Goal: Navigation & Orientation: Find specific page/section

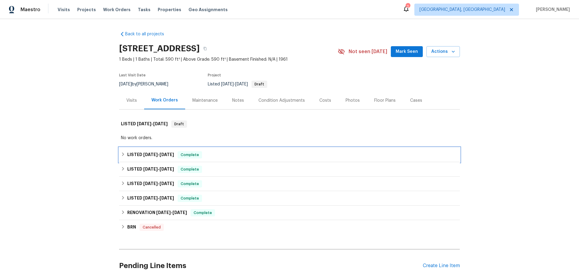
click at [172, 151] on div "LISTED [DATE] - [DATE] Complete" at bounding box center [289, 154] width 337 height 7
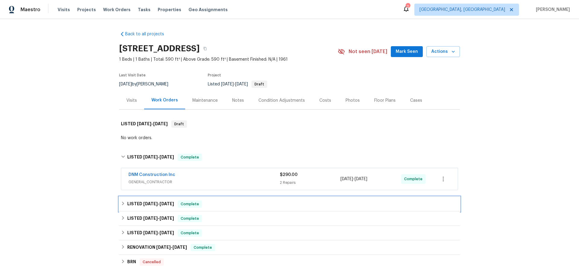
click at [168, 200] on div "LISTED [DATE] - [DATE] Complete" at bounding box center [289, 203] width 337 height 7
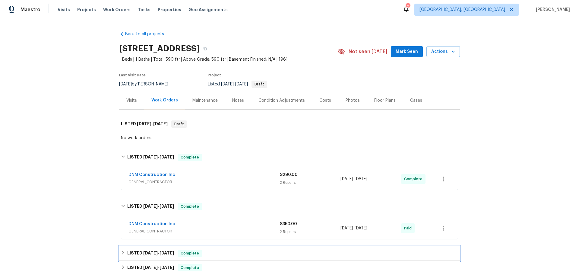
click at [164, 246] on div "LISTED [DATE] - [DATE] Complete" at bounding box center [289, 253] width 341 height 14
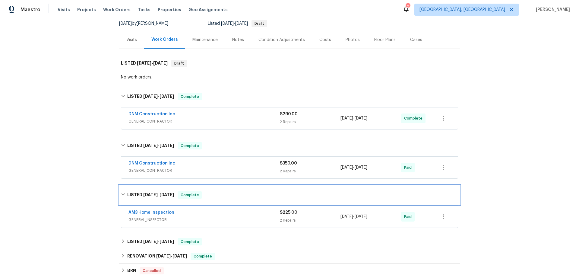
scroll to position [102, 0]
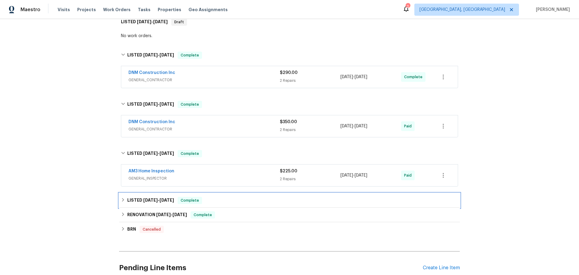
click at [172, 197] on div "LISTED [DATE] - [DATE] Complete" at bounding box center [289, 200] width 337 height 7
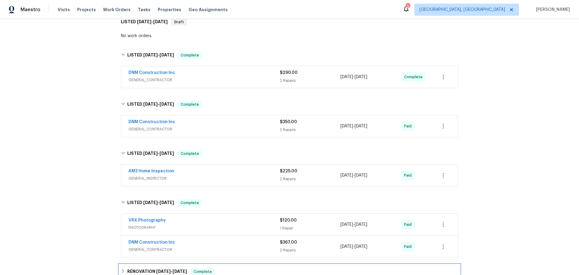
drag, startPoint x: 170, startPoint y: 225, endPoint x: 167, endPoint y: 232, distance: 7.1
click at [191, 268] on span "Complete" at bounding box center [202, 271] width 23 height 6
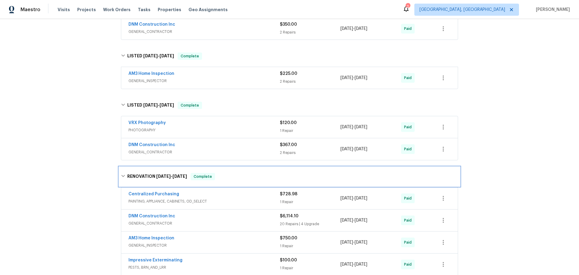
scroll to position [251, 0]
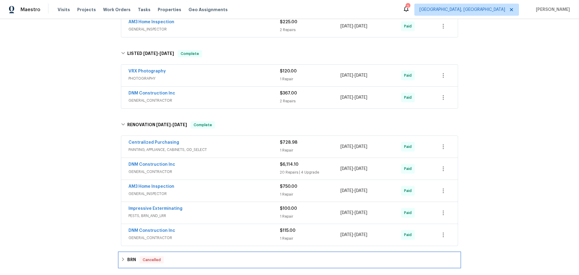
click at [159, 252] on div "BRN Cancelled" at bounding box center [289, 259] width 341 height 14
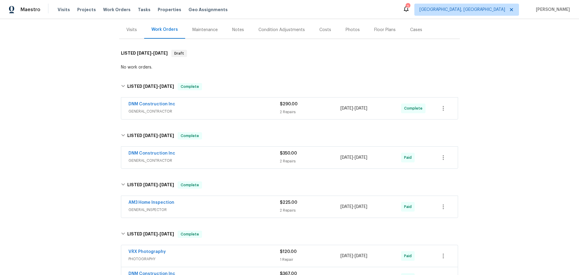
scroll to position [70, 0]
click at [213, 158] on span "GENERAL_CONTRACTOR" at bounding box center [203, 161] width 151 height 6
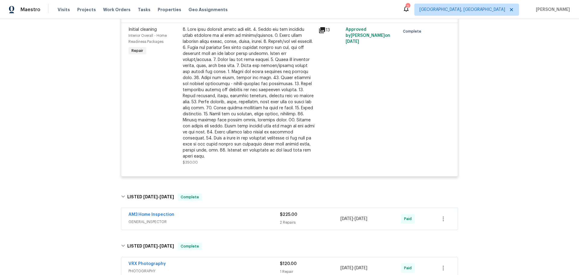
scroll to position [311, 0]
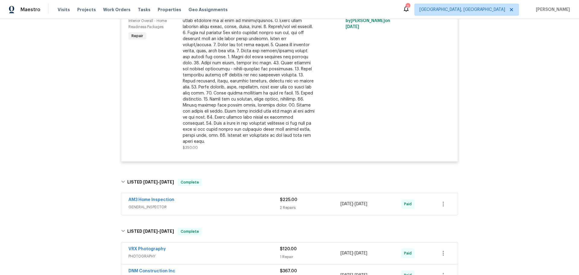
drag, startPoint x: 199, startPoint y: 139, endPoint x: 194, endPoint y: 143, distance: 6.4
click at [199, 197] on div "AM3 Home Inspection" at bounding box center [203, 200] width 151 height 7
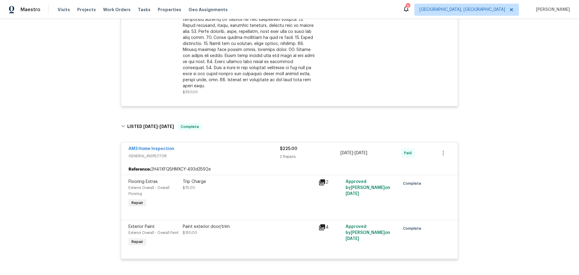
scroll to position [432, 0]
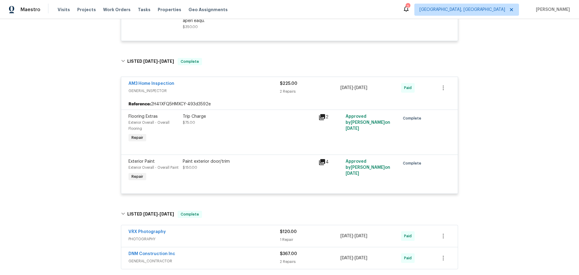
click at [222, 258] on span "GENERAL_CONTRACTOR" at bounding box center [203, 261] width 151 height 6
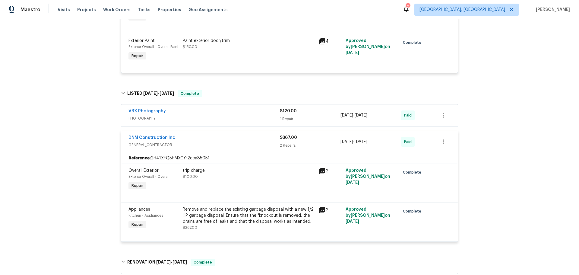
scroll to position [637, 0]
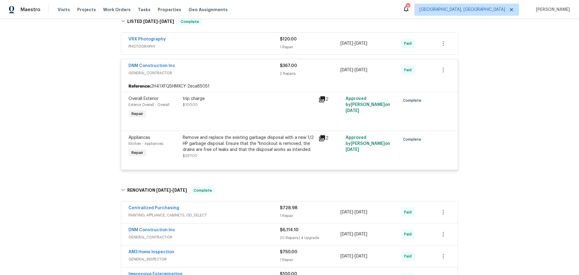
scroll to position [624, 0]
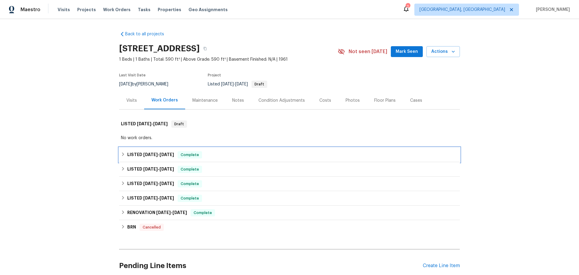
click at [152, 147] on div "LISTED [DATE] - [DATE] Complete" at bounding box center [289, 154] width 341 height 14
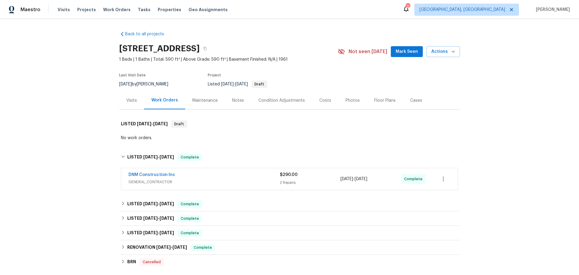
drag, startPoint x: 135, startPoint y: 169, endPoint x: 138, endPoint y: 177, distance: 8.8
click at [135, 170] on div "Back to all projects [STREET_ADDRESS] 1 Beds | 1 Baths | Total: 590 ft² | Above…" at bounding box center [289, 175] width 341 height 299
drag, startPoint x: 141, startPoint y: 173, endPoint x: 164, endPoint y: 168, distance: 22.8
click at [141, 200] on h6 "LISTED [DATE] - [DATE]" at bounding box center [150, 203] width 47 height 7
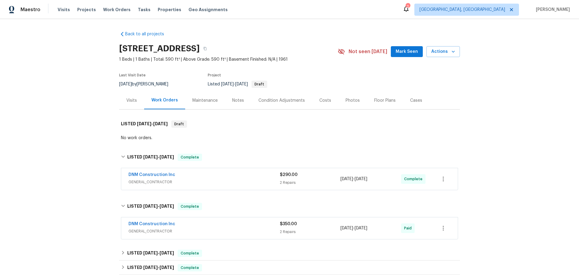
click at [205, 172] on div "DNM Construction Inc" at bounding box center [203, 175] width 151 height 7
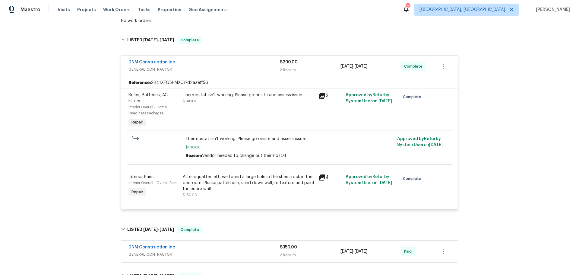
scroll to position [121, 0]
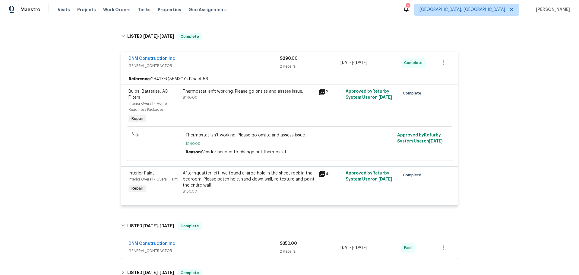
click at [169, 248] on span "GENERAL_CONTRACTOR" at bounding box center [203, 251] width 151 height 6
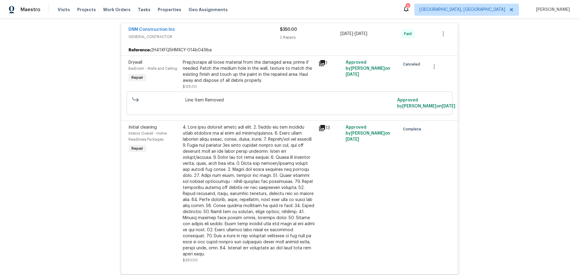
scroll to position [390, 0]
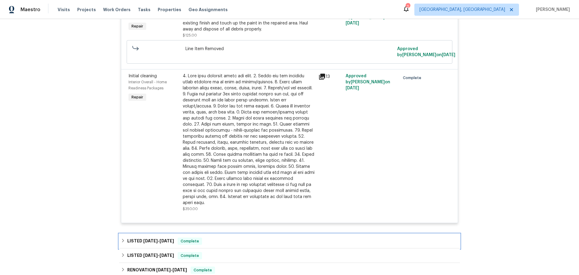
click at [174, 237] on div "LISTED [DATE] - [DATE] Complete" at bounding box center [289, 240] width 337 height 7
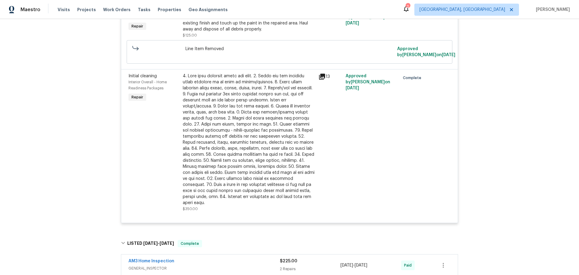
click at [167, 265] on span "GENERAL_INSPECTOR" at bounding box center [203, 268] width 151 height 6
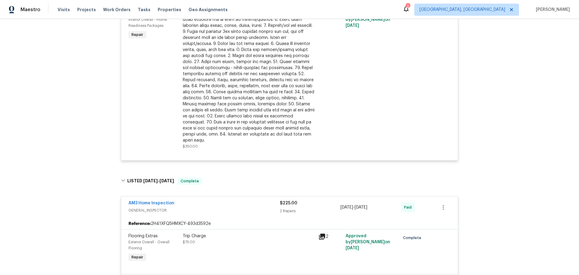
scroll to position [500, 0]
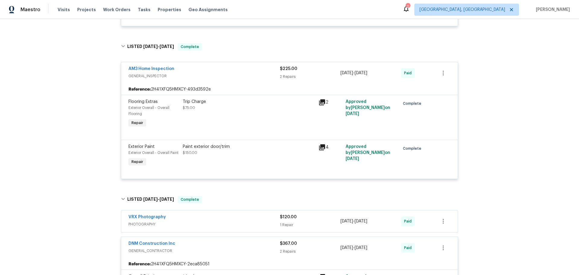
scroll to position [621, 0]
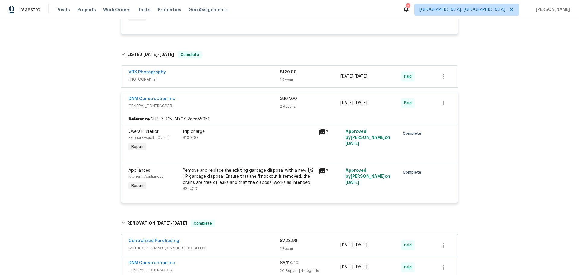
drag, startPoint x: 188, startPoint y: 117, endPoint x: 188, endPoint y: 121, distance: 3.9
click at [188, 267] on span "GENERAL_CONTRACTOR" at bounding box center [203, 270] width 151 height 6
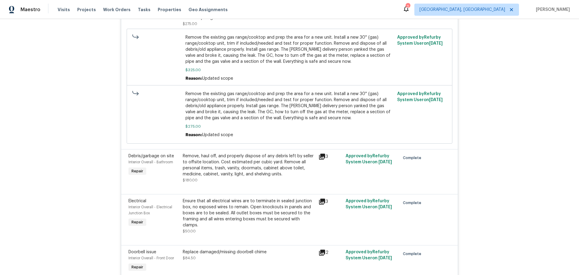
scroll to position [1877, 0]
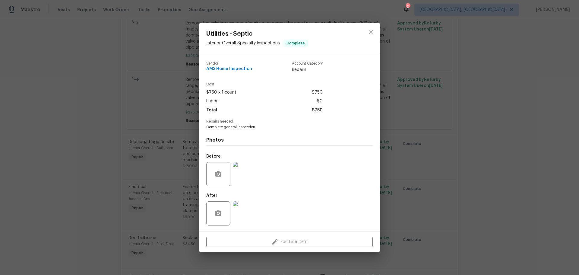
click at [78, 144] on div "Utilities - Septic Interior Overall - Specialty inspections Complete Vendor AM3…" at bounding box center [289, 137] width 579 height 275
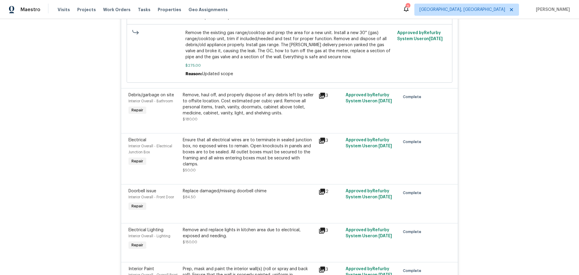
scroll to position [1938, 0]
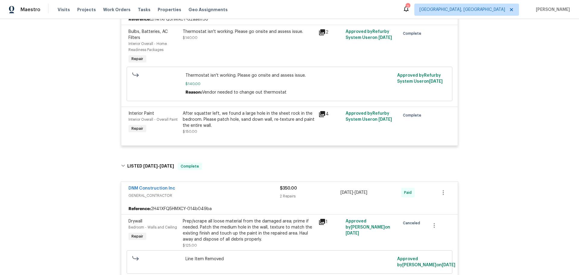
scroll to position [0, 0]
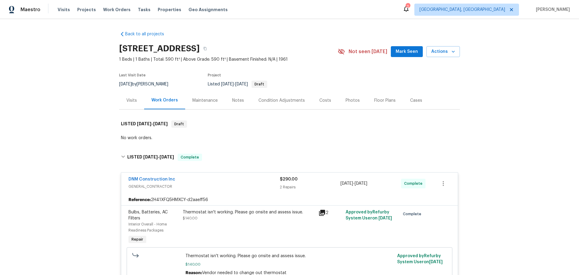
click at [126, 97] on div "Visits" at bounding box center [131, 100] width 11 height 6
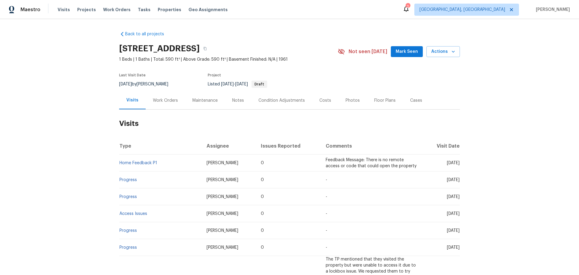
click at [192, 97] on div "Maintenance" at bounding box center [204, 100] width 25 height 6
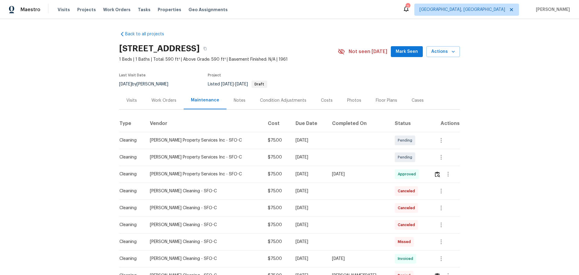
click at [153, 97] on div "Work Orders" at bounding box center [163, 100] width 25 height 6
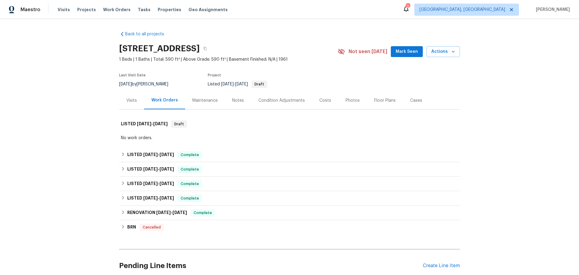
click at [128, 97] on div "Visits" at bounding box center [131, 100] width 11 height 6
